Goal: Task Accomplishment & Management: Complete application form

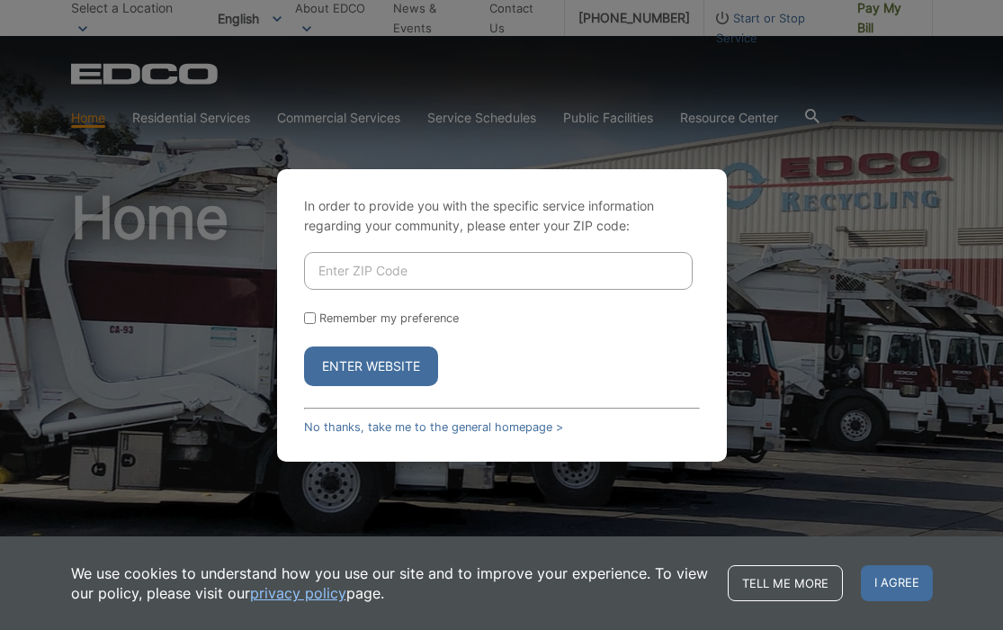
click at [333, 272] on input "Enter ZIP Code" at bounding box center [498, 271] width 389 height 38
type input "92019"
click at [364, 364] on button "Enter Website" at bounding box center [371, 366] width 134 height 40
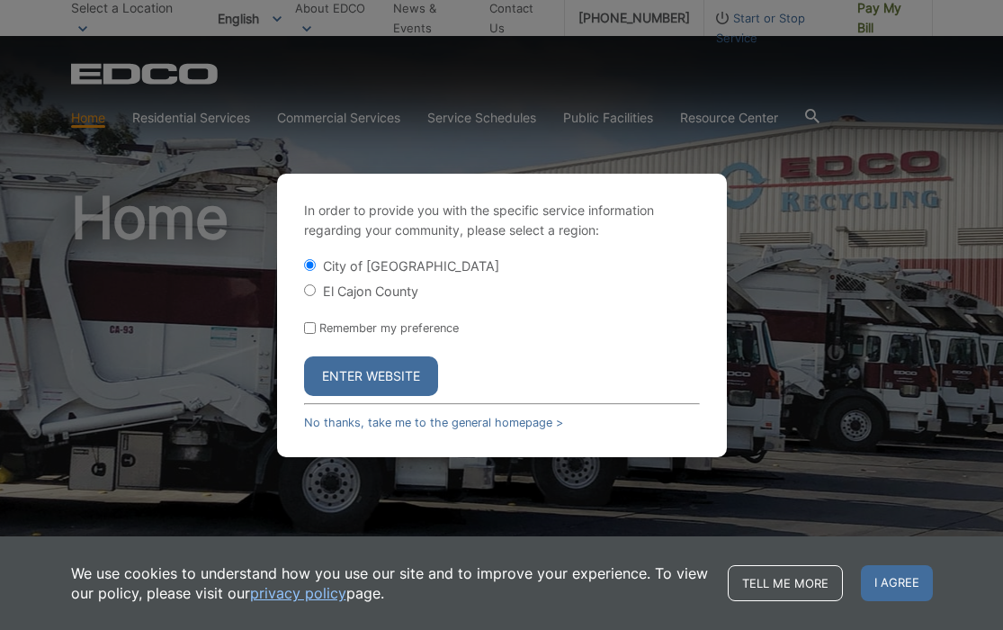
click at [304, 292] on input "El Cajon County" at bounding box center [310, 290] width 12 height 12
radio input "true"
click at [378, 373] on button "Enter Website" at bounding box center [371, 376] width 134 height 40
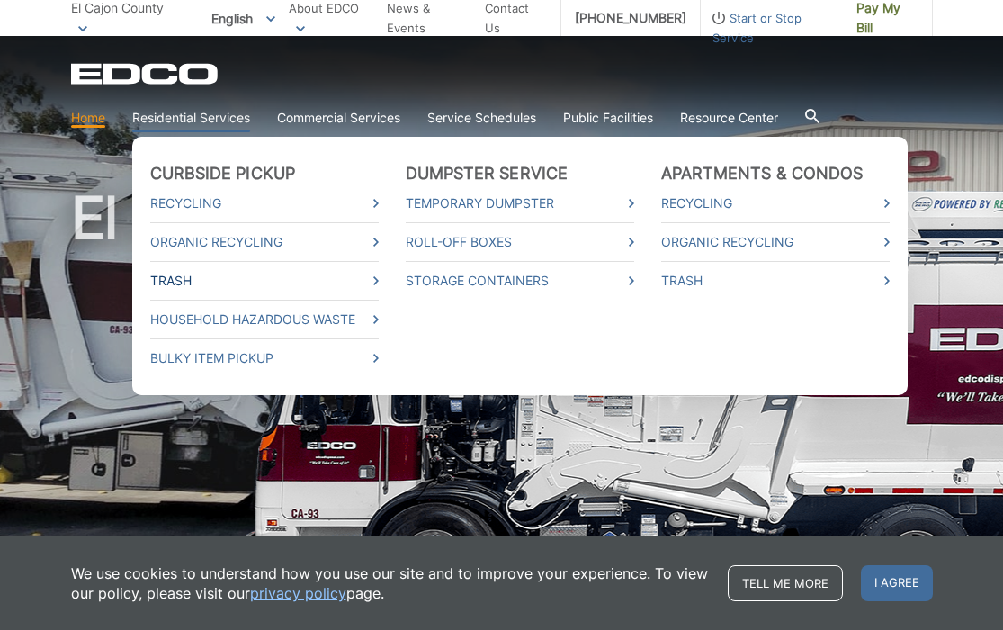
click at [194, 275] on link "Trash" at bounding box center [264, 281] width 229 height 20
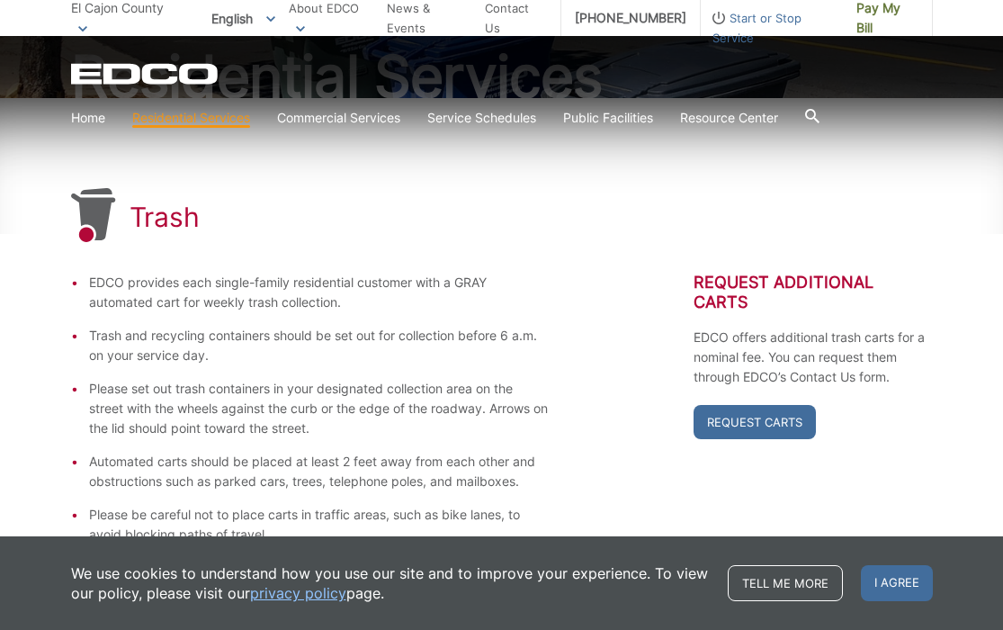
scroll to position [227, 0]
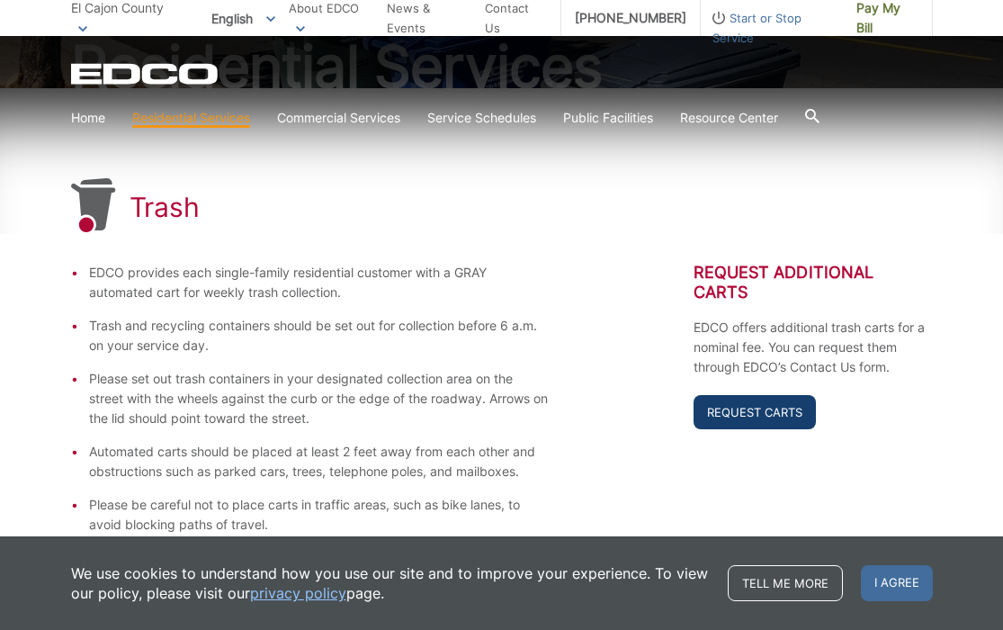
click at [727, 407] on link "Request Carts" at bounding box center [755, 412] width 122 height 34
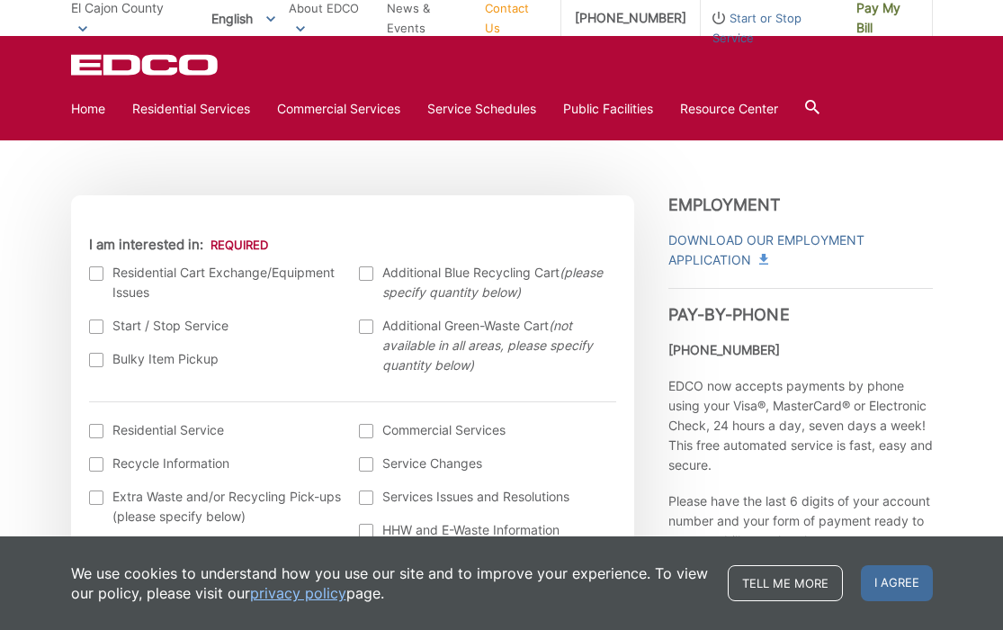
scroll to position [501, 0]
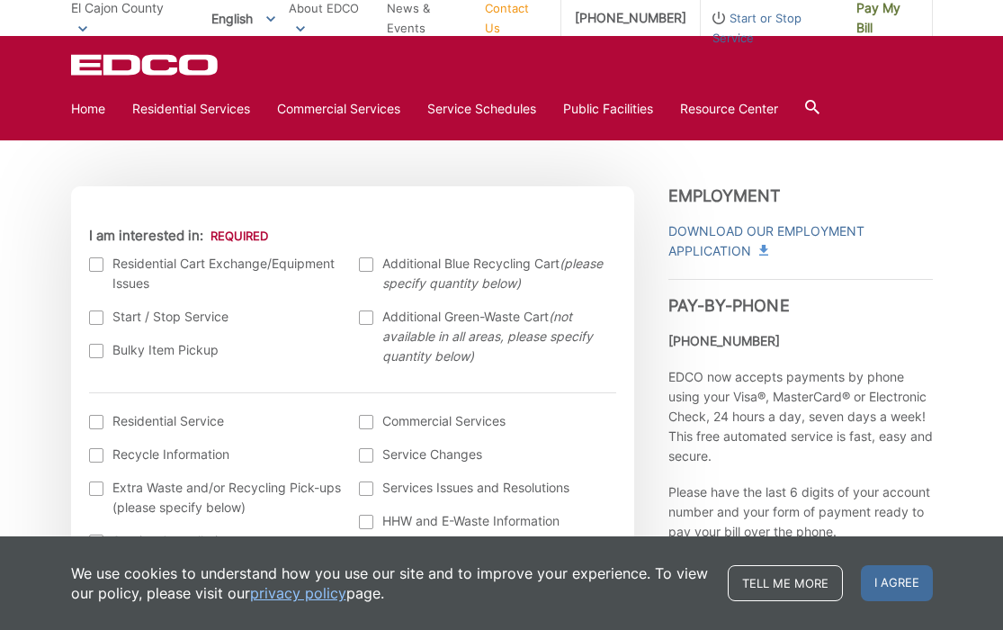
click at [365, 318] on div at bounding box center [366, 317] width 14 height 14
click at [0, 0] on input "Additional Green-Waste Cart (not available in all areas, please specify quantit…" at bounding box center [0, 0] width 0 height 0
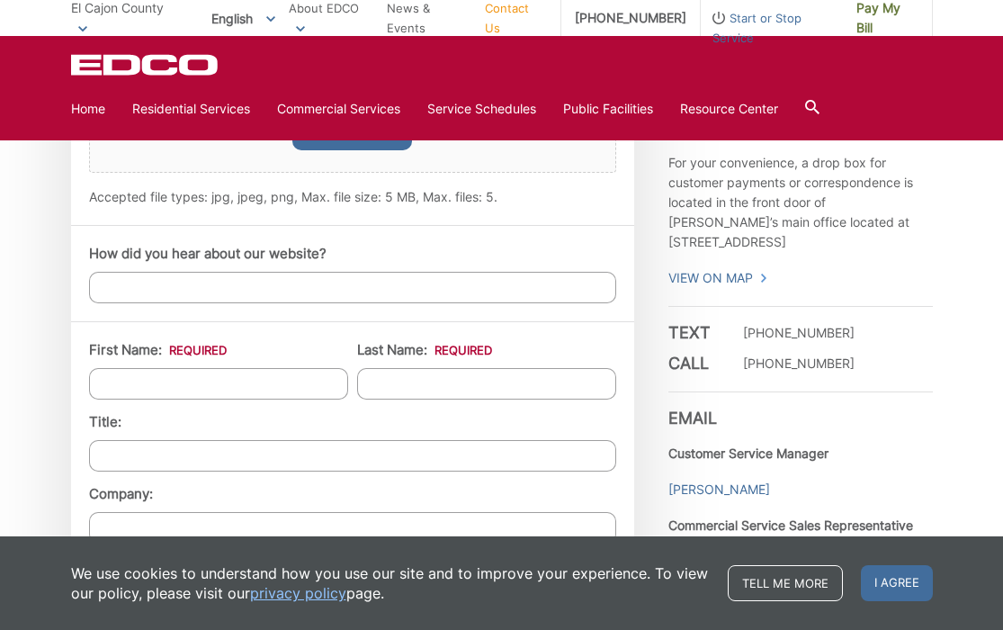
scroll to position [1294, 0]
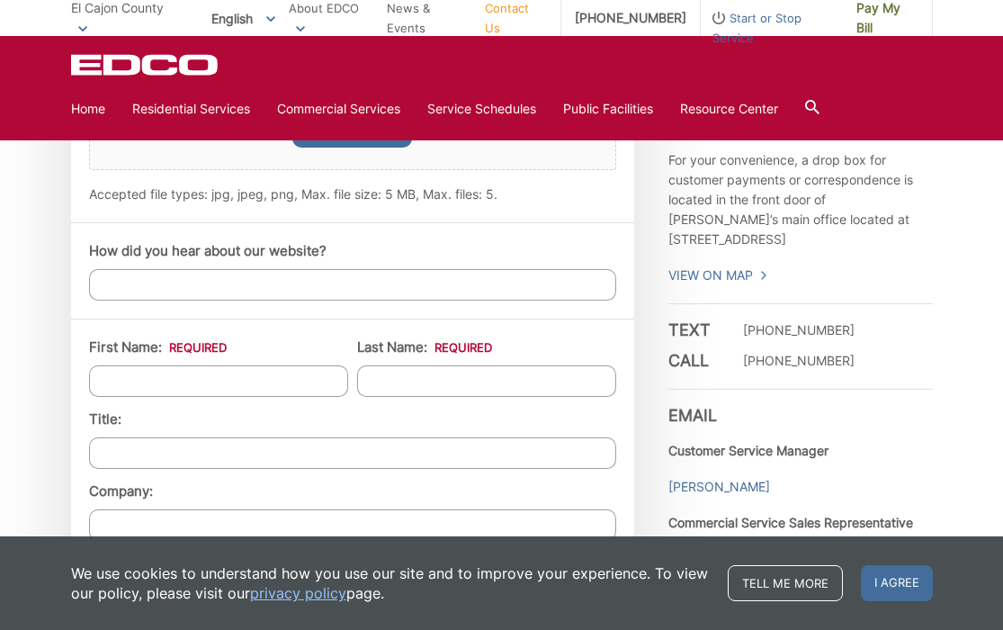
click at [112, 382] on input "First Name: *" at bounding box center [218, 380] width 259 height 31
type input "[PERSON_NAME]"
click at [393, 383] on input "Last Name: *" at bounding box center [486, 380] width 259 height 31
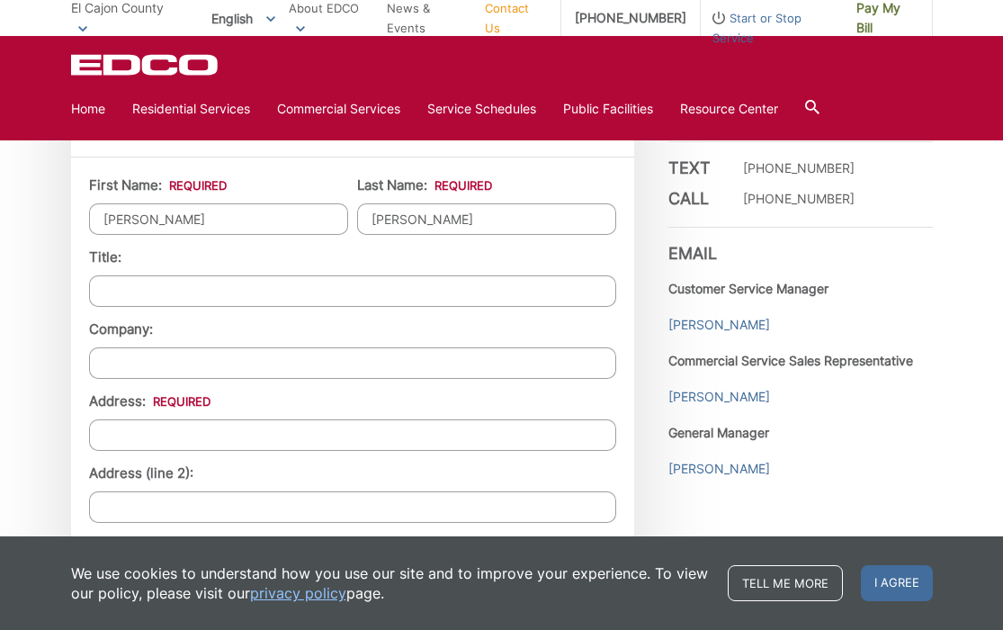
scroll to position [1496, 0]
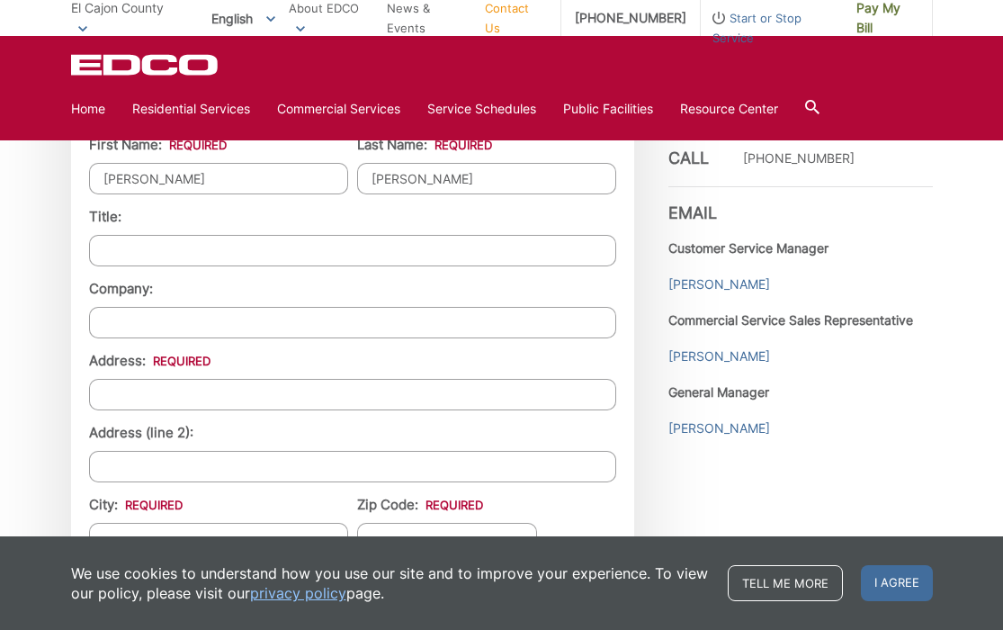
type input "[PERSON_NAME]"
click at [112, 393] on input "Address: *" at bounding box center [352, 394] width 527 height 31
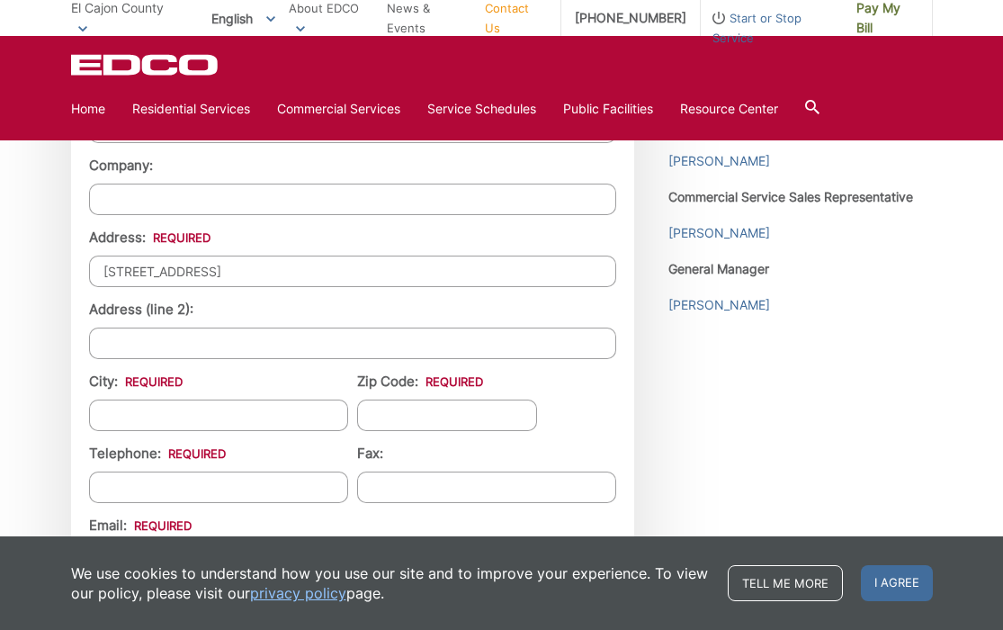
scroll to position [1622, 0]
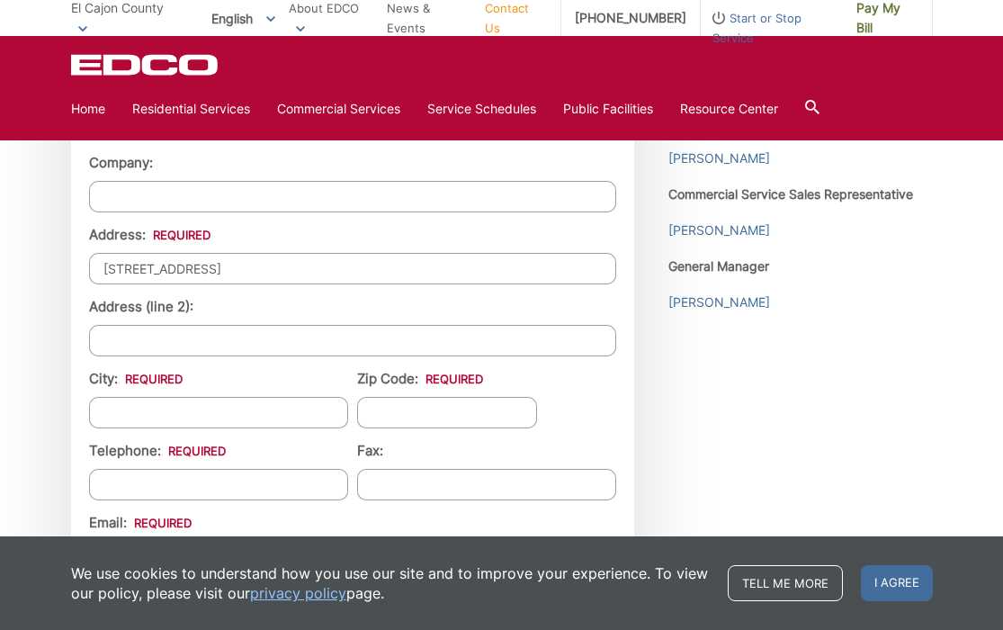
type input "[STREET_ADDRESS]"
click at [107, 415] on input "City: *" at bounding box center [218, 412] width 259 height 31
type input "EL CAJON"
click at [383, 413] on input "Zip Code: *" at bounding box center [447, 412] width 180 height 31
type input "92019"
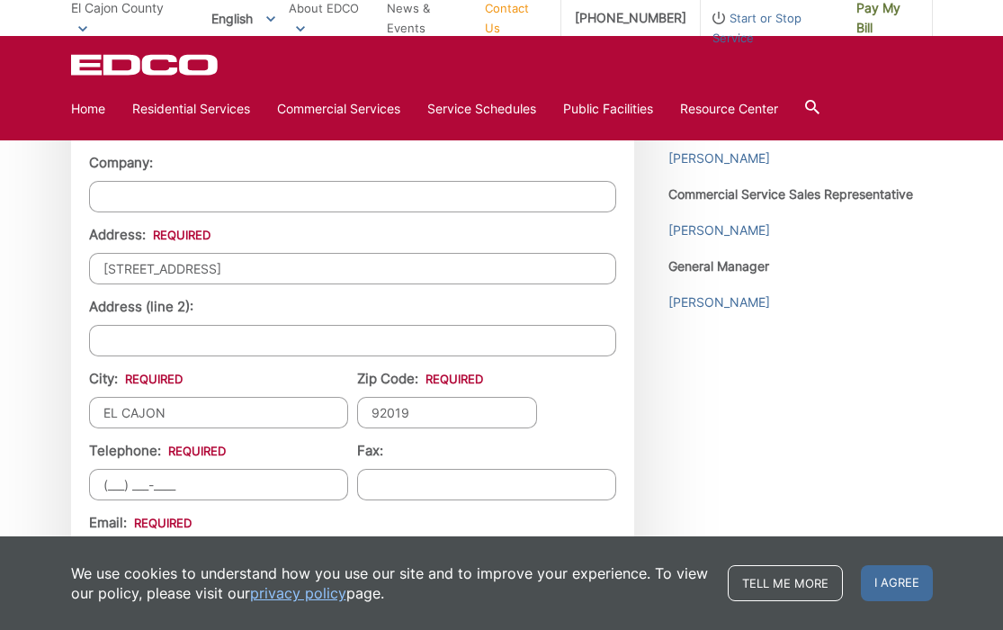
click at [118, 485] on input "(___) ___-____" at bounding box center [218, 484] width 259 height 31
type input "[PHONE_NUMBER]"
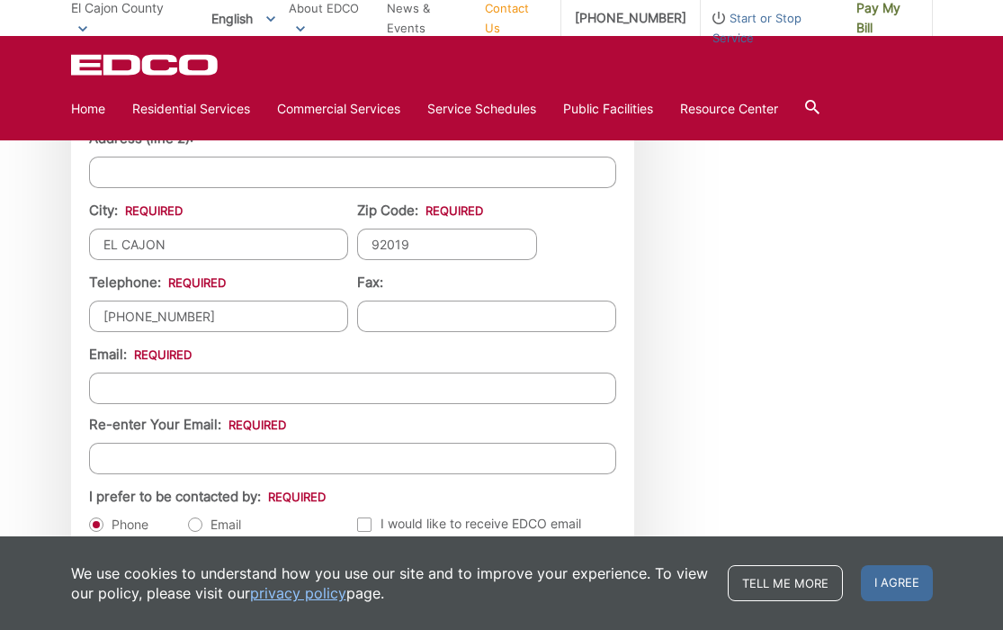
scroll to position [1792, 0]
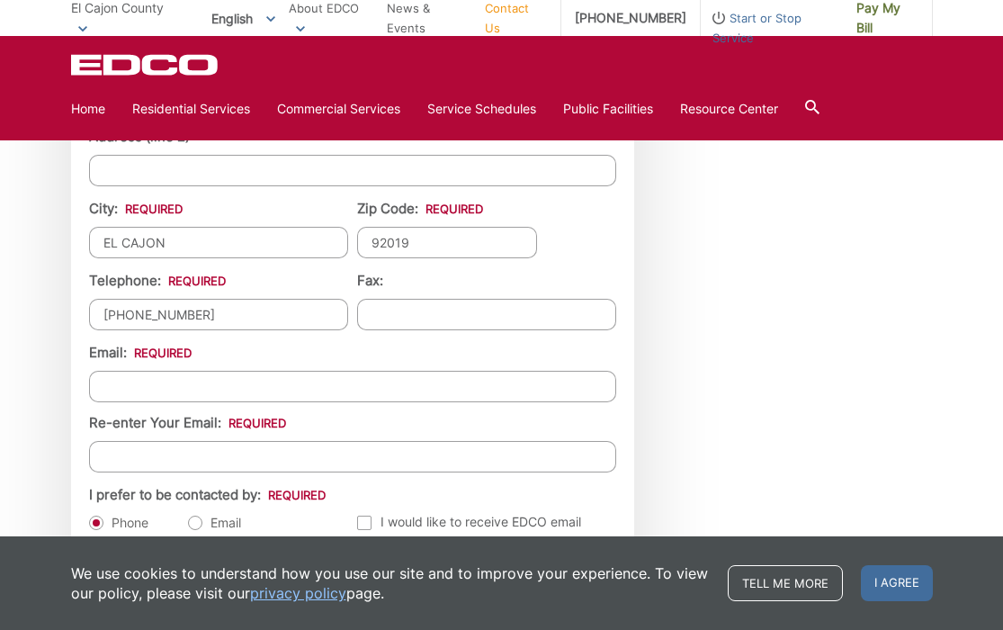
click at [105, 388] on input "Email *" at bounding box center [352, 386] width 527 height 31
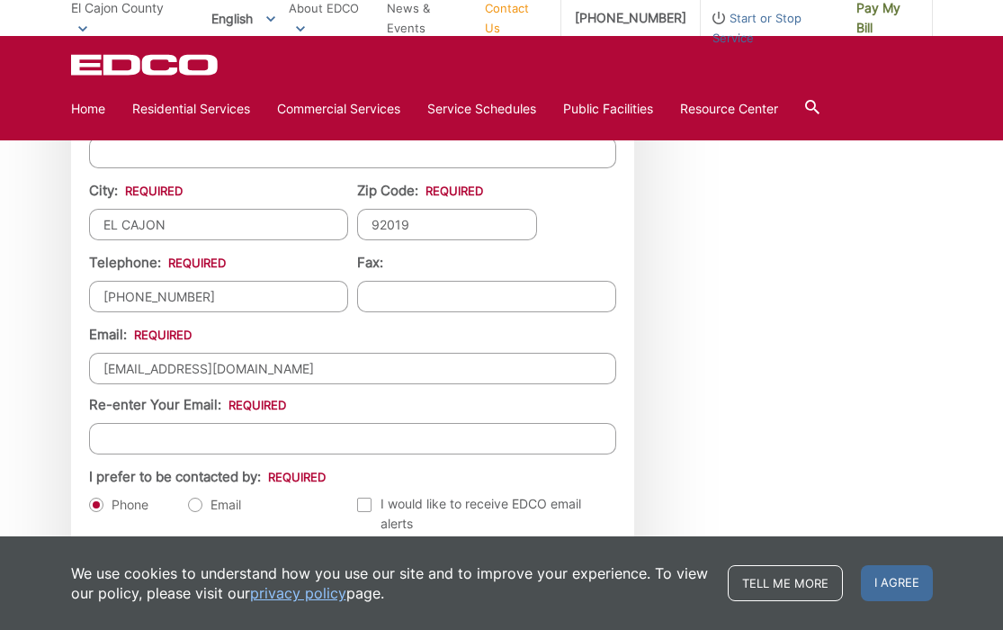
scroll to position [1823, 0]
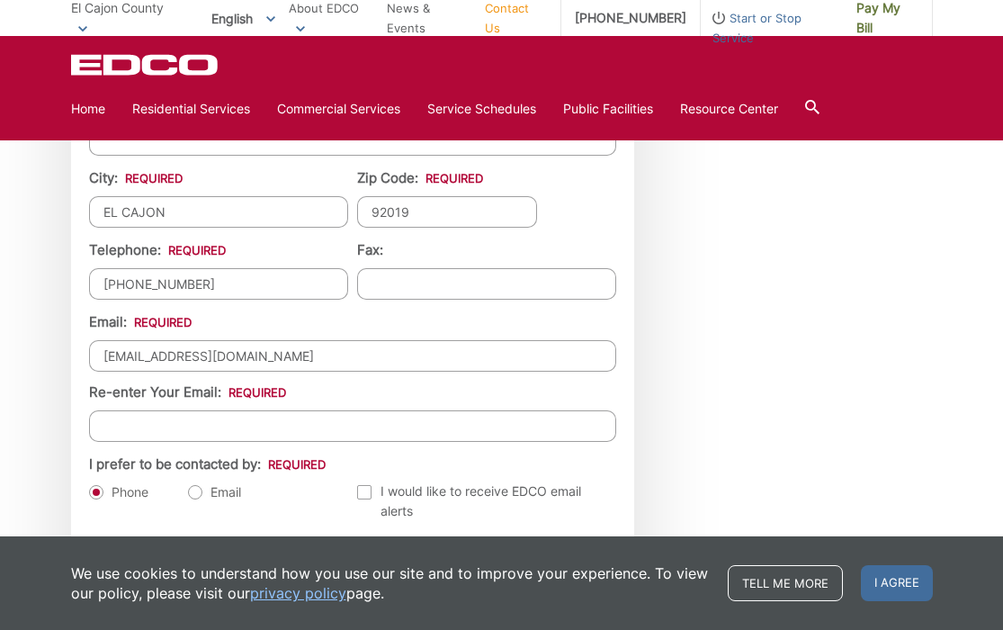
type input "[EMAIL_ADDRESS][DOMAIN_NAME]"
click at [110, 430] on input "Re-enter Your Email:" at bounding box center [352, 425] width 527 height 31
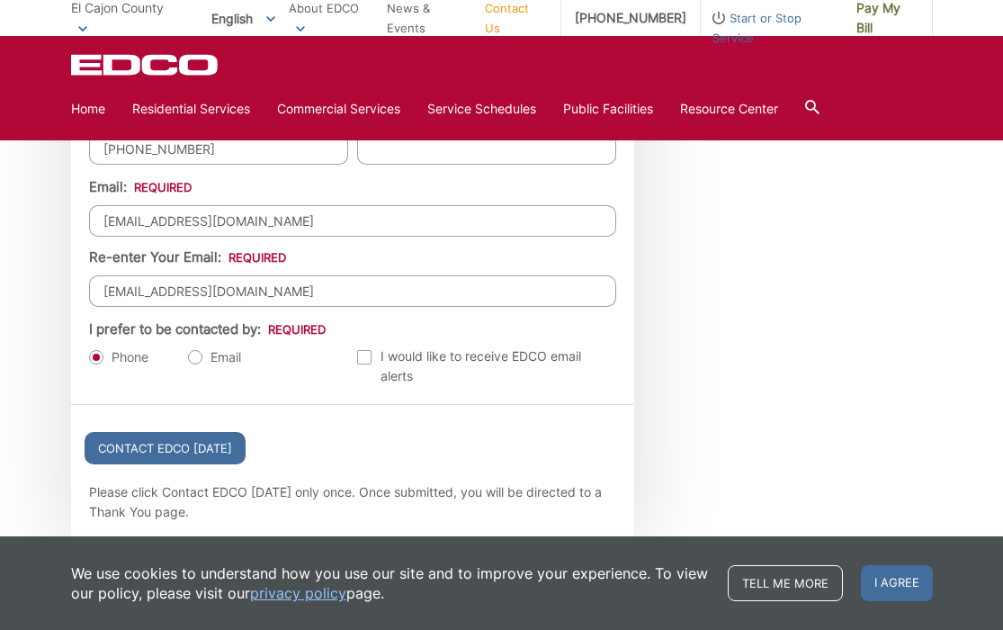
scroll to position [1964, 0]
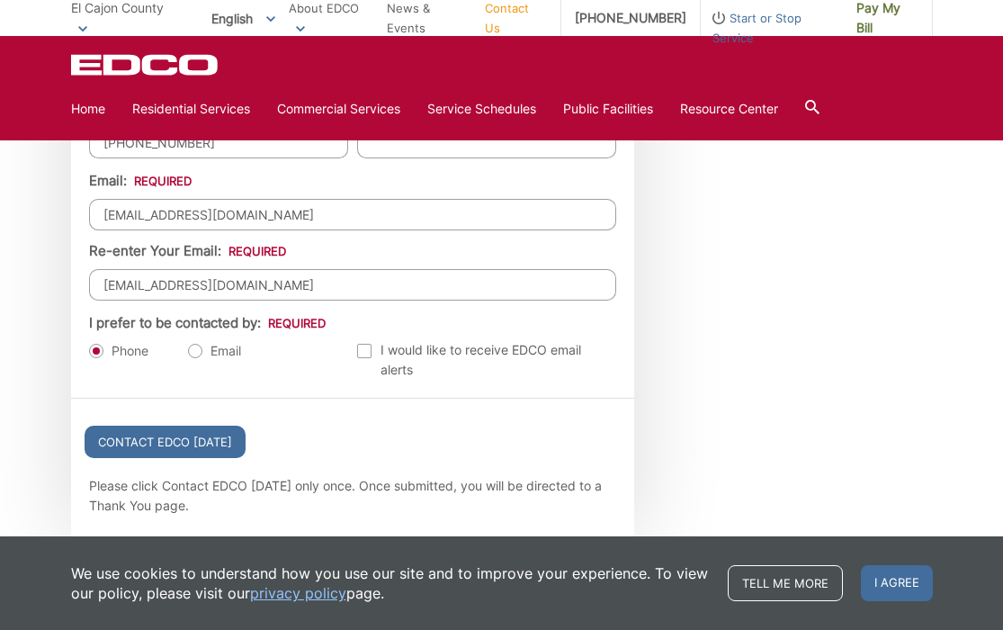
type input "[EMAIL_ADDRESS][DOMAIN_NAME]"
click at [201, 349] on label "Email" at bounding box center [214, 351] width 53 height 18
radio input "true"
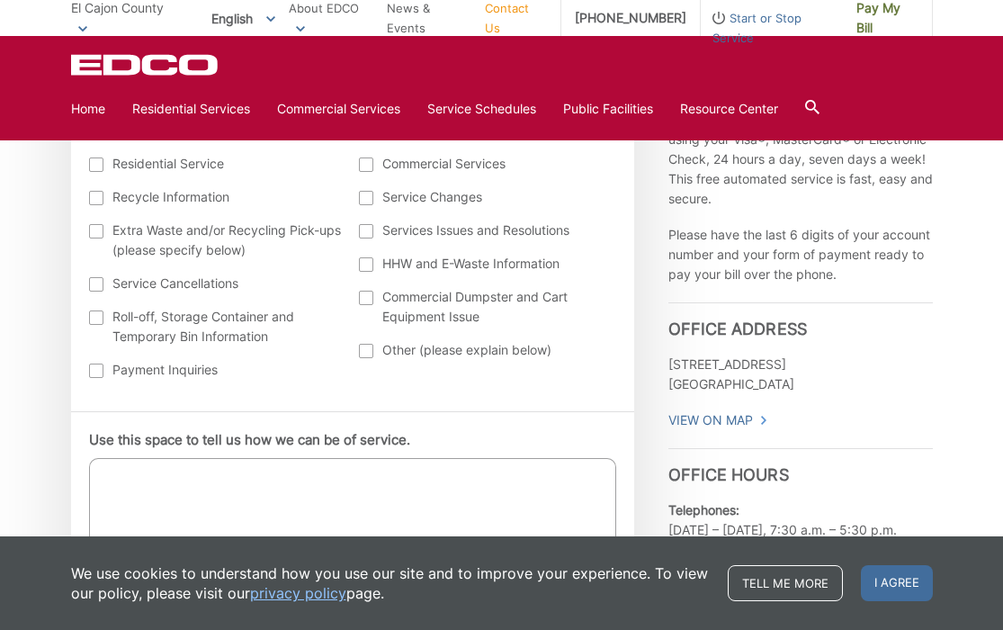
scroll to position [785, 0]
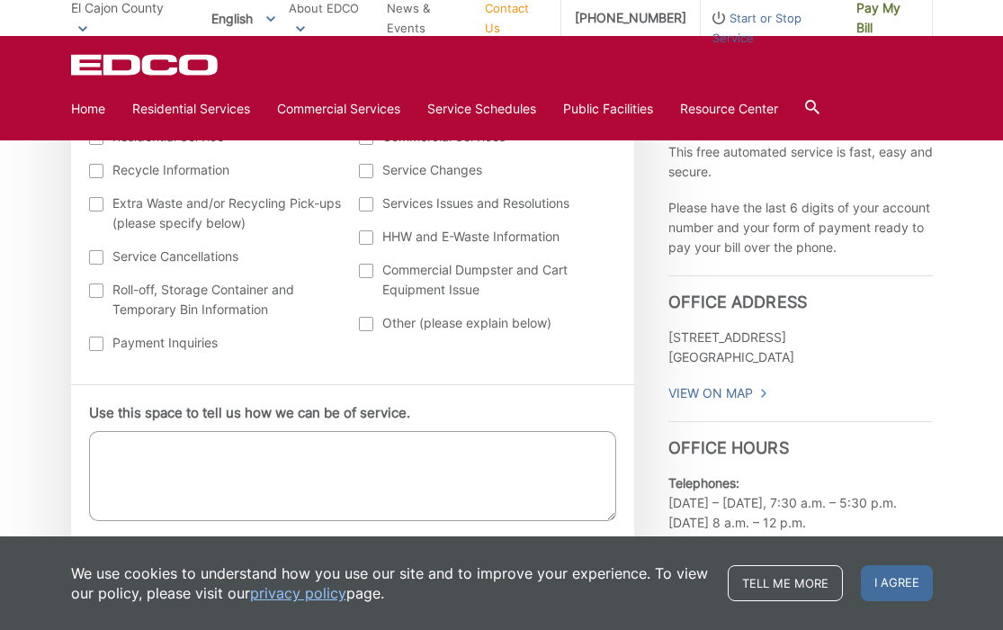
click at [124, 456] on textarea "Use this space to tell us how we can be of service." at bounding box center [352, 476] width 527 height 90
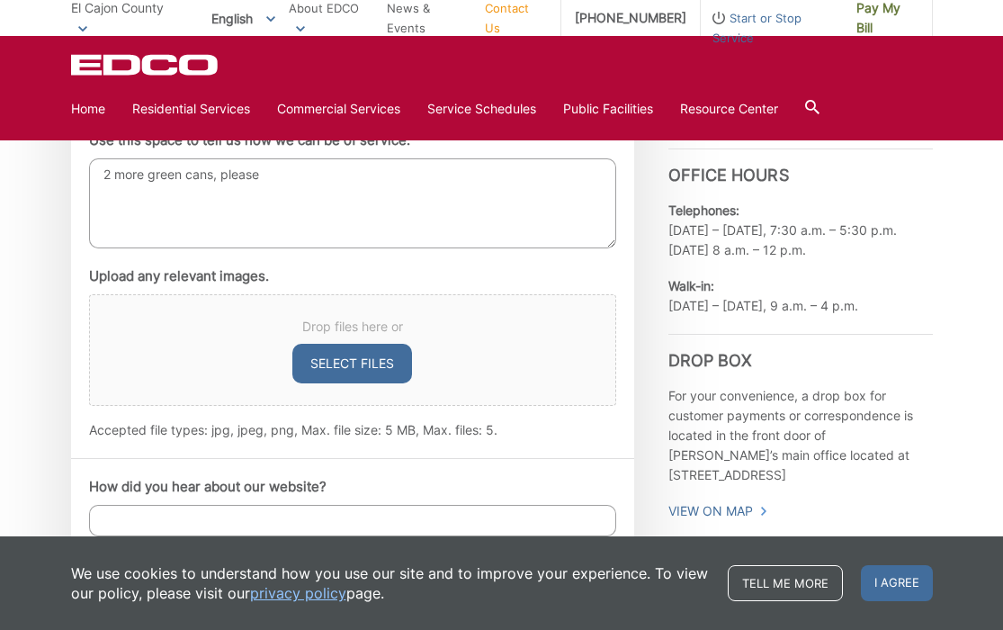
scroll to position [1063, 0]
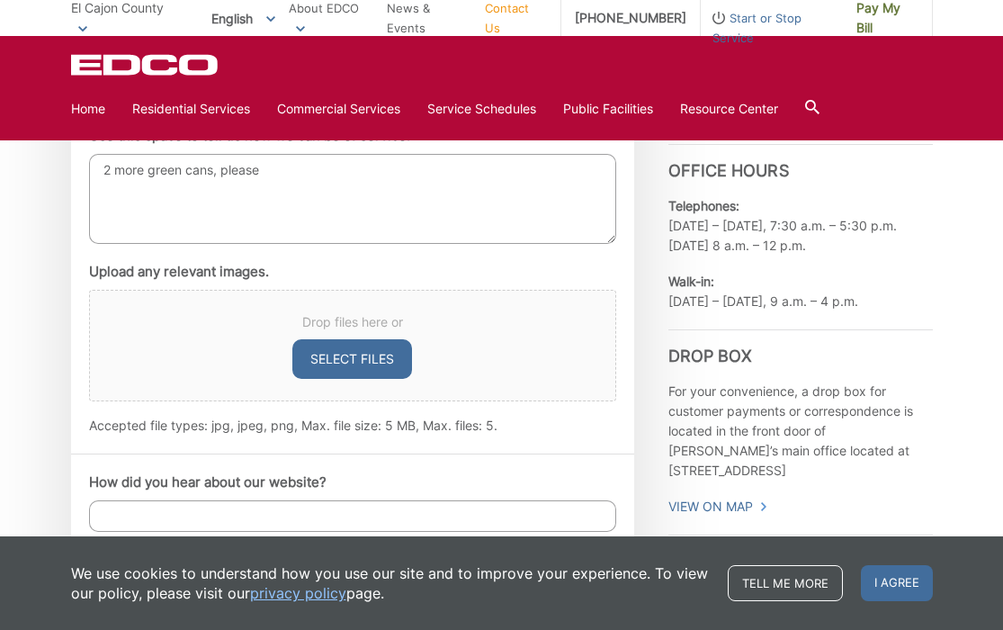
type textarea "2 more green cans, please"
click at [351, 360] on button "Select files" at bounding box center [352, 359] width 120 height 40
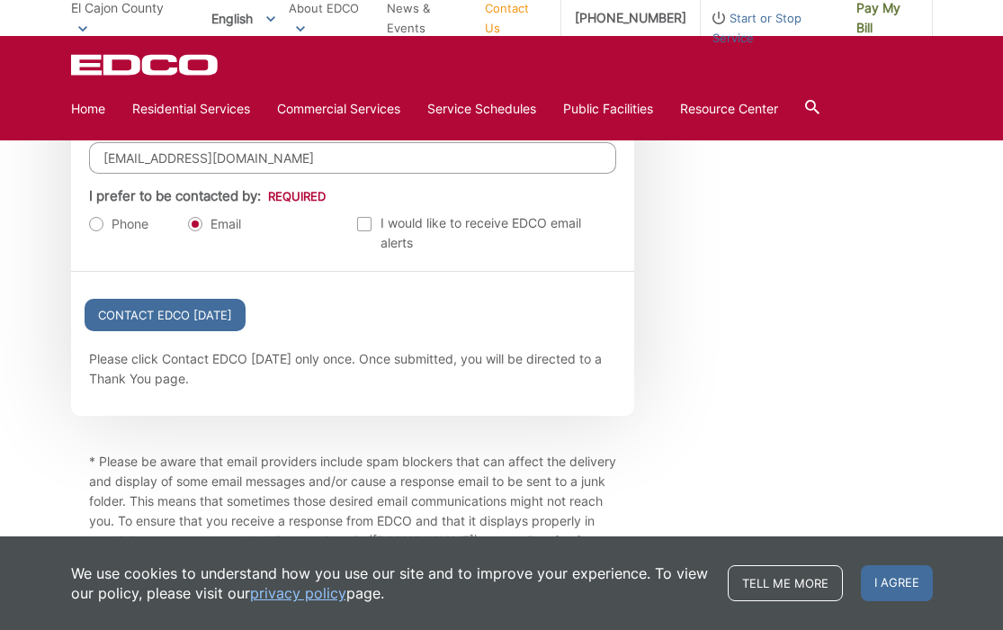
scroll to position [2096, 0]
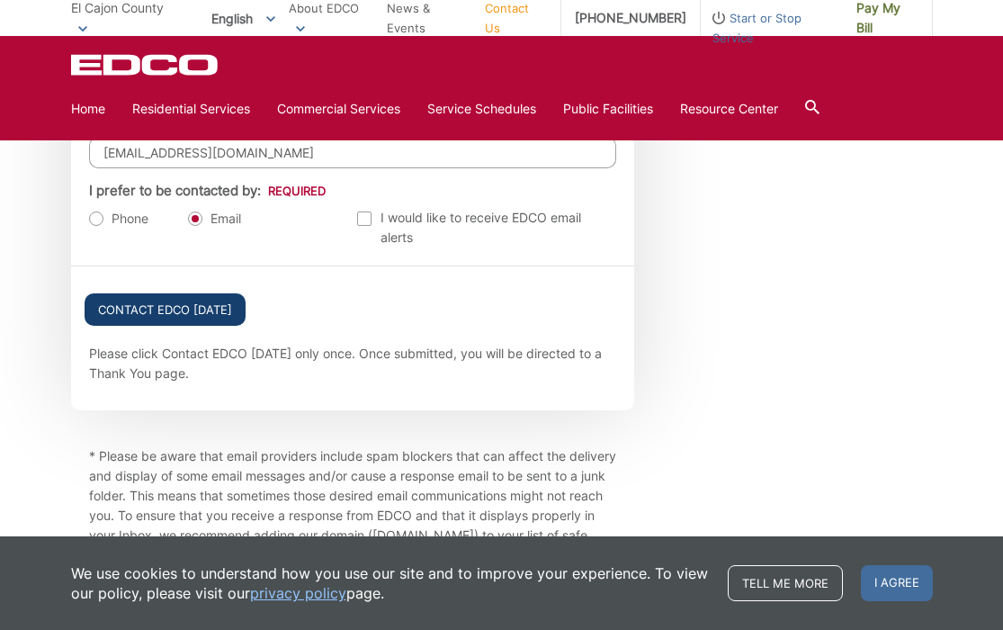
click at [174, 305] on input "Contact EDCO [DATE]" at bounding box center [165, 309] width 161 height 32
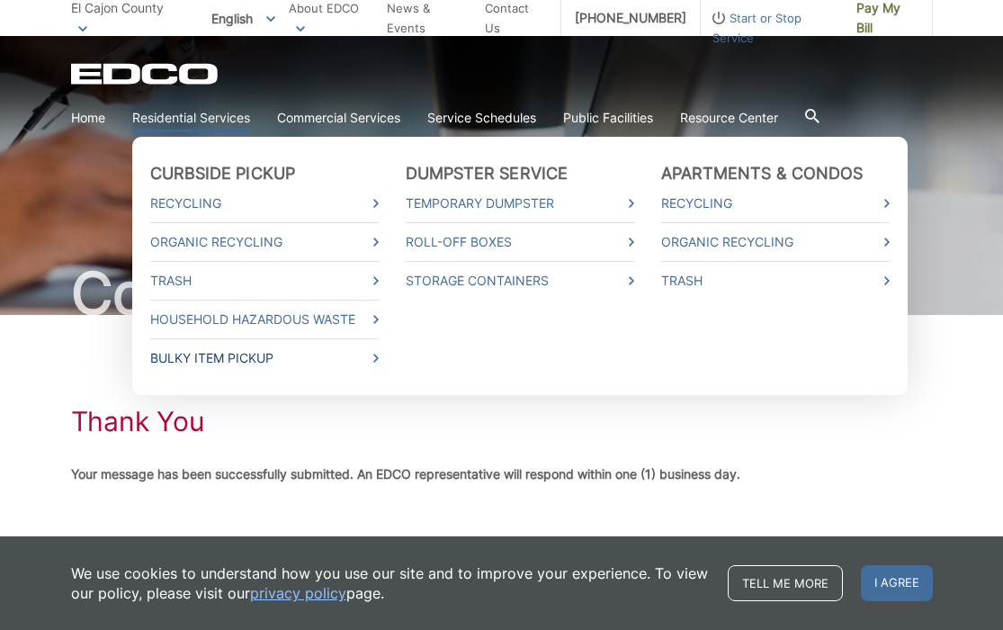
click at [200, 354] on link "Bulky Item Pickup" at bounding box center [264, 358] width 229 height 20
